Goal: Information Seeking & Learning: Learn about a topic

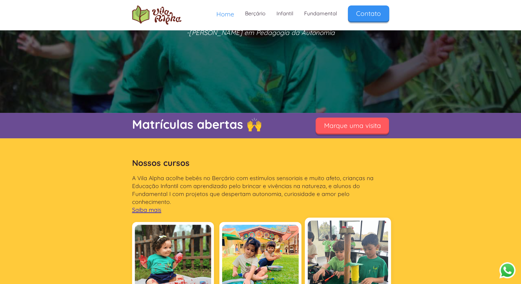
scroll to position [82, 0]
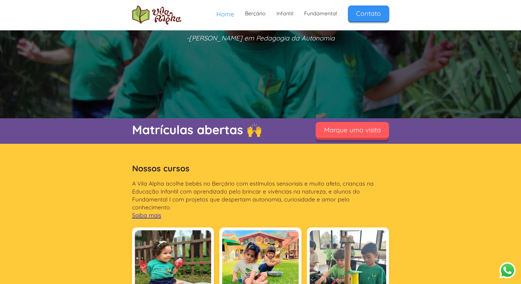
click at [351, 136] on link "Marque uma visita" at bounding box center [352, 130] width 73 height 16
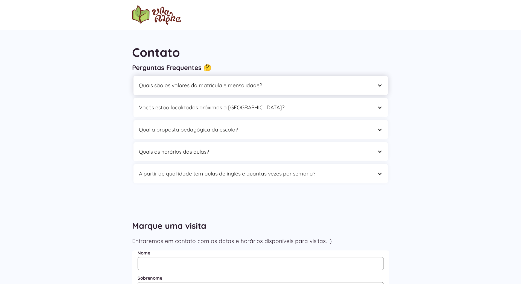
click at [351, 87] on div "Quais são os valores da matrícula e mensalidade?" at bounding box center [255, 85] width 232 height 8
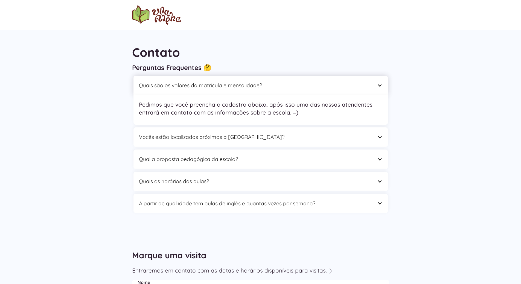
click at [351, 87] on div "Quais são os valores da matrícula e mensalidade?" at bounding box center [255, 85] width 232 height 8
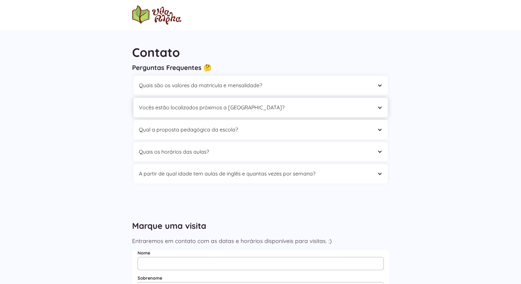
click at [341, 109] on div "Vocês estão localizados próximos a [GEOGRAPHIC_DATA]?" at bounding box center [255, 107] width 232 height 8
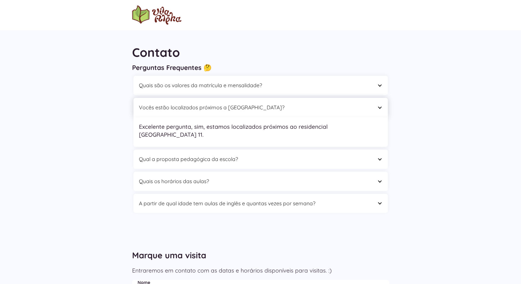
click at [341, 109] on div "Vocês estão localizados próximos a [GEOGRAPHIC_DATA]?" at bounding box center [255, 107] width 232 height 8
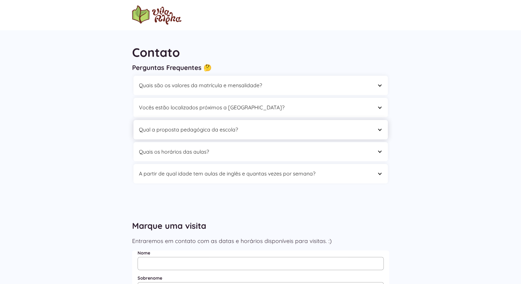
click at [328, 135] on div "Qual a proposta pedagógica da escola?" at bounding box center [260, 129] width 254 height 19
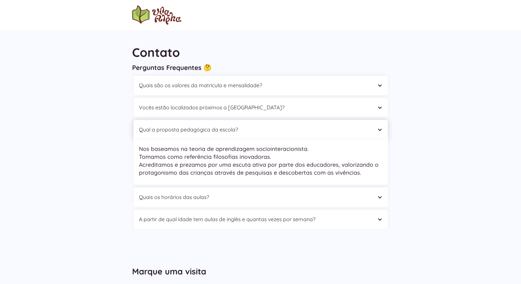
click at [328, 135] on div "Qual a proposta pedagógica da escola?" at bounding box center [260, 129] width 254 height 19
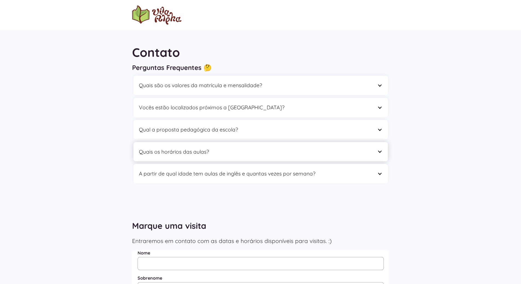
click at [318, 156] on div "Quais os horários das aulas?" at bounding box center [260, 151] width 254 height 19
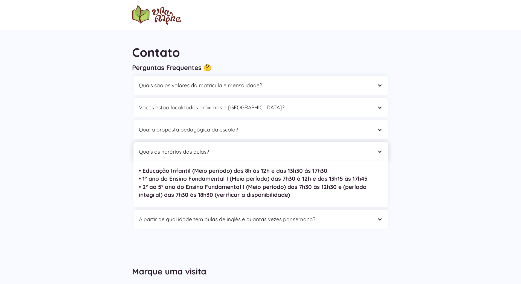
click at [318, 156] on div "Quais os horários das aulas?" at bounding box center [260, 151] width 254 height 19
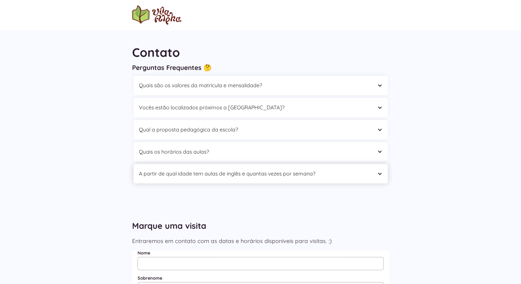
click at [319, 174] on div "A partir de qual idade tem aulas de inglês e quantas vezes por semana?" at bounding box center [255, 174] width 232 height 8
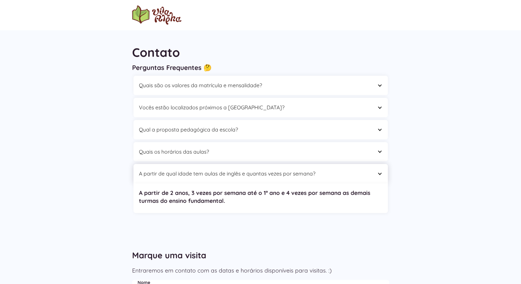
click at [319, 174] on div "A partir de qual idade tem aulas de inglês e quantas vezes por semana?" at bounding box center [255, 174] width 232 height 8
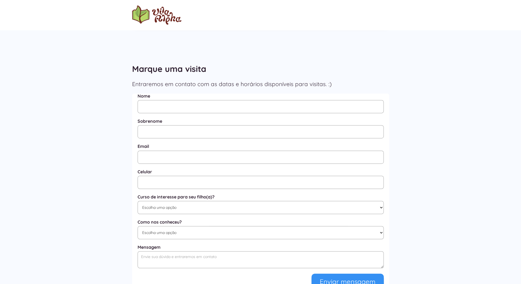
scroll to position [246, 0]
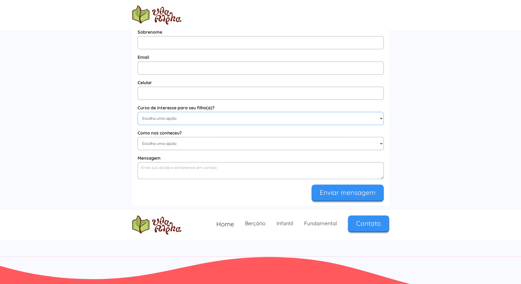
click at [248, 115] on select "Escolha uma opção Educação Infantil / Berçário Ensino Fundamental I Integral" at bounding box center [261, 118] width 246 height 13
click at [503, 127] on div "Perguntas Frequentes 🤔 Quais são os valores da matrícula e mensalidade? Pedimos…" at bounding box center [260, 105] width 521 height 301
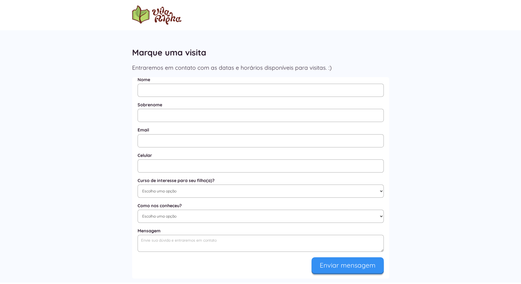
scroll to position [82, 0]
